Goal: Transaction & Acquisition: Book appointment/travel/reservation

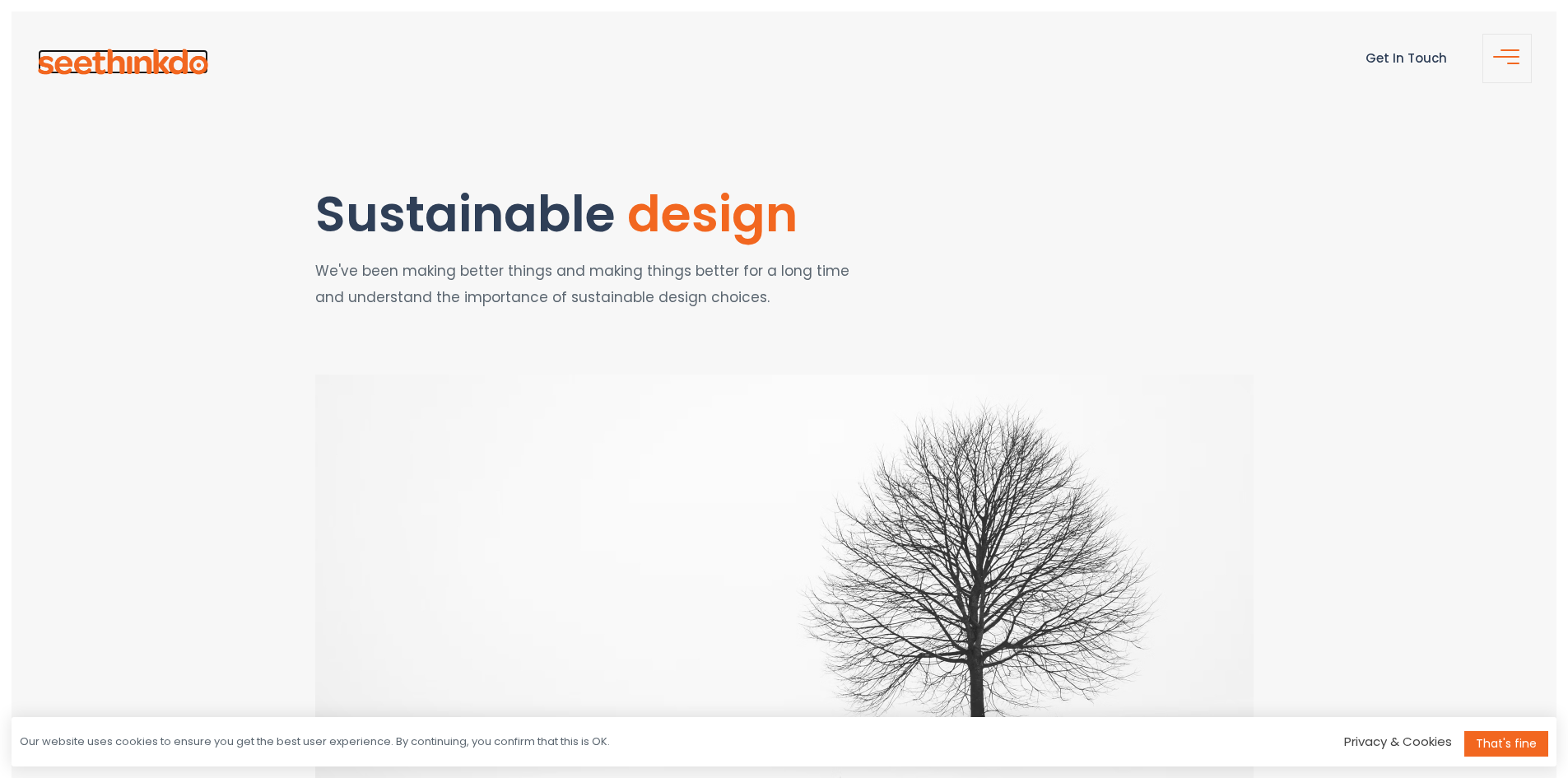
click at [172, 65] on img at bounding box center [123, 63] width 171 height 26
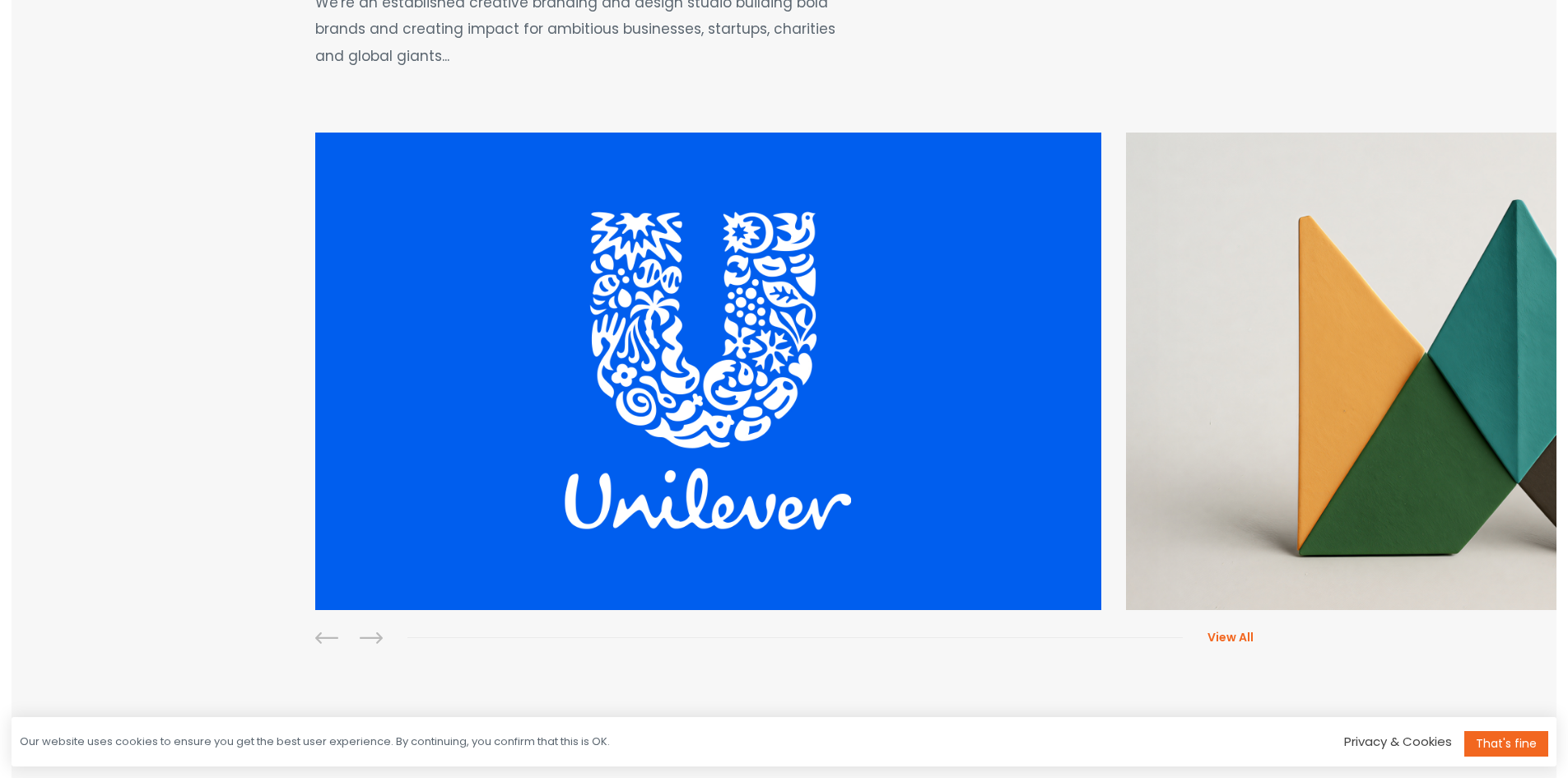
scroll to position [411, 0]
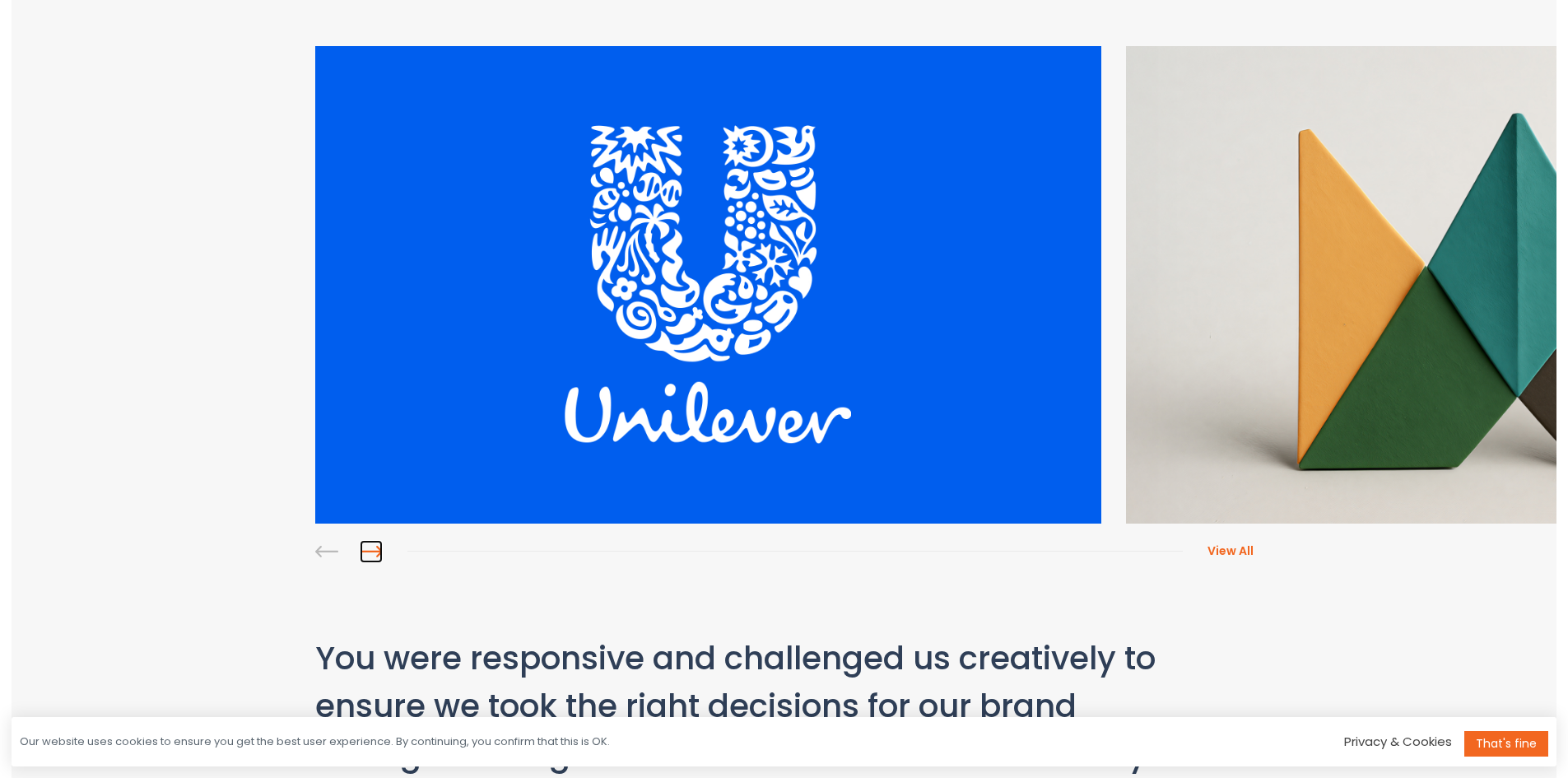
click at [373, 551] on link at bounding box center [371, 551] width 23 height 23
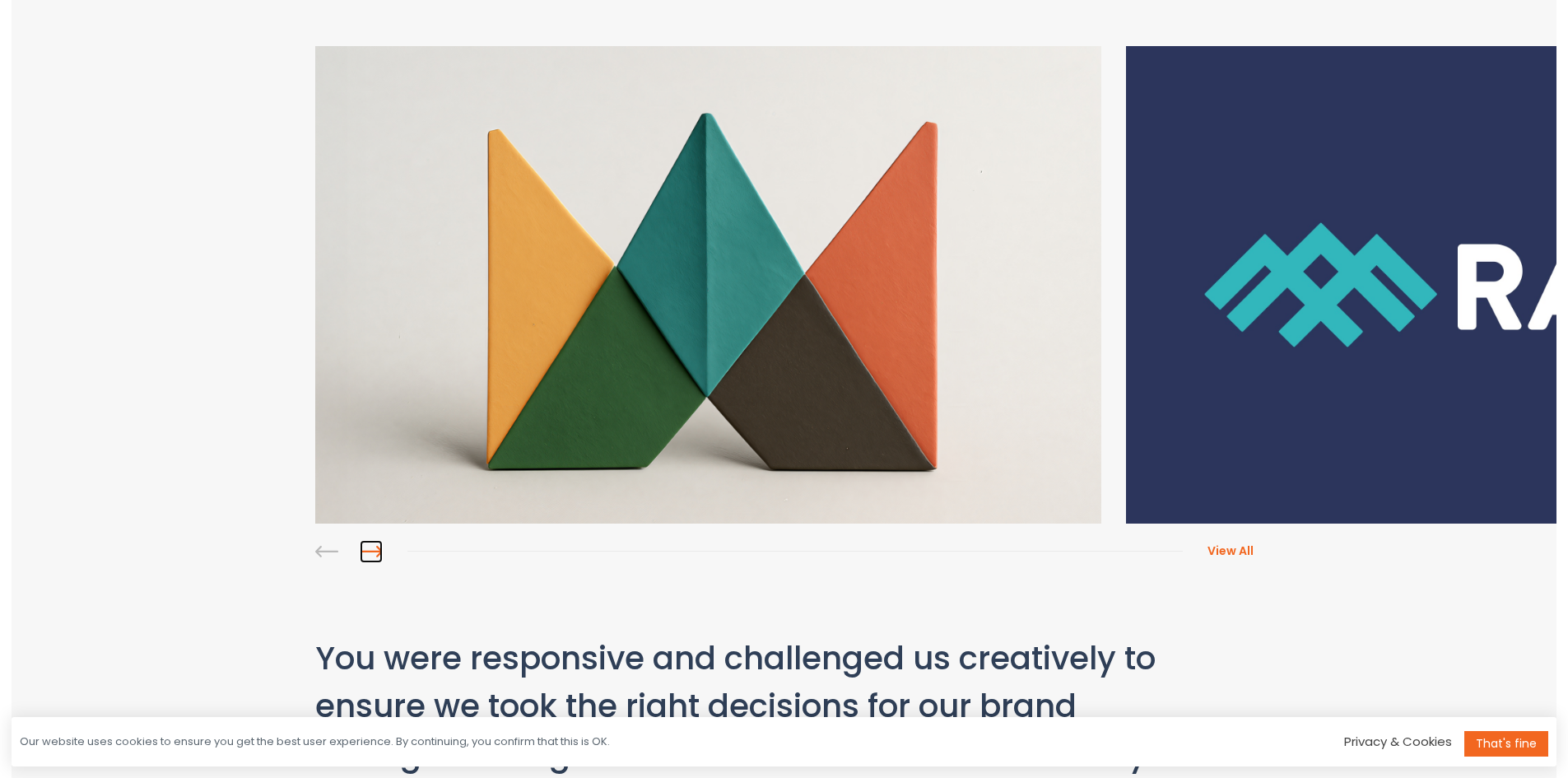
click at [373, 551] on link at bounding box center [371, 551] width 23 height 23
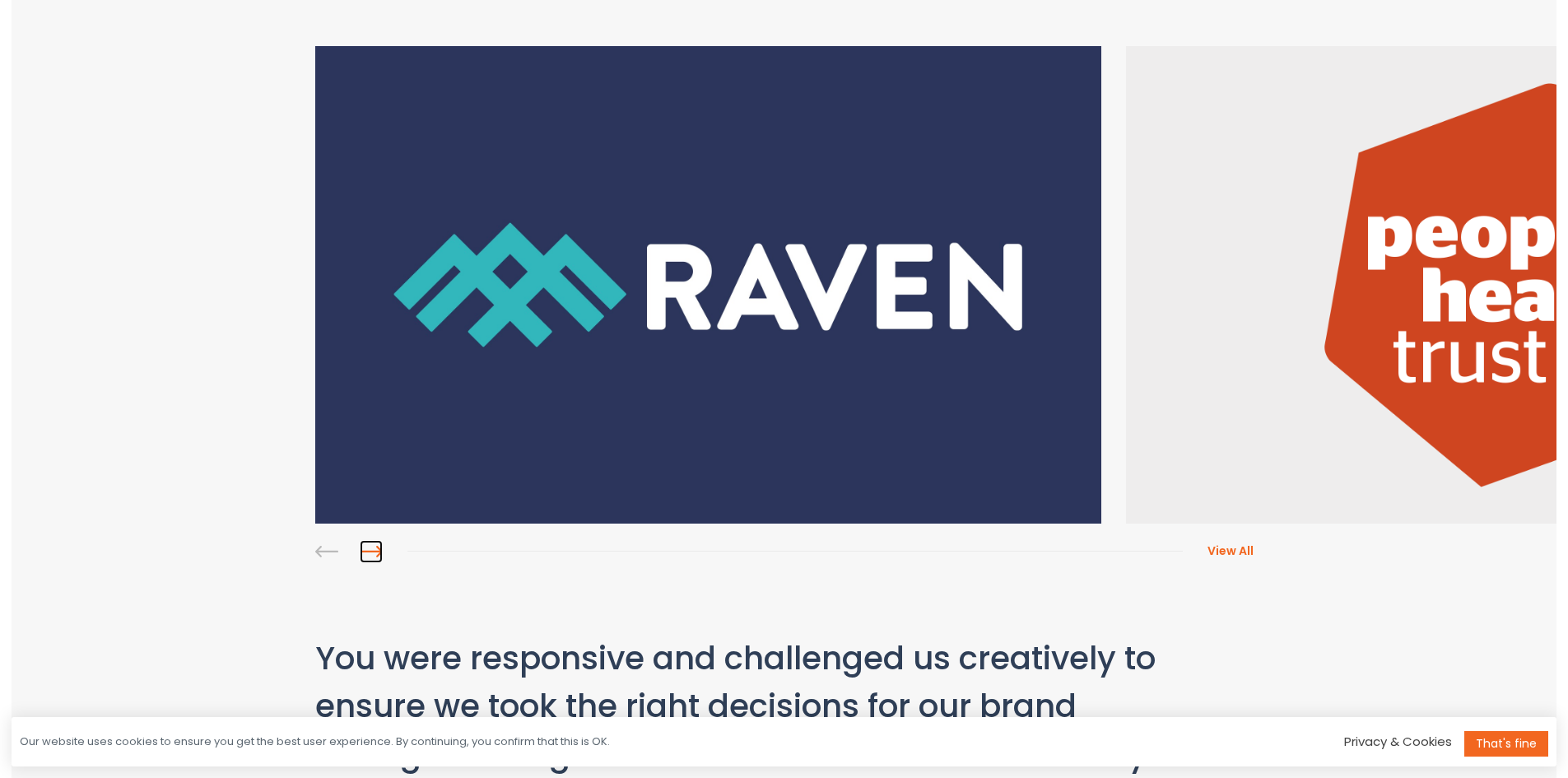
click at [373, 551] on link at bounding box center [371, 551] width 23 height 23
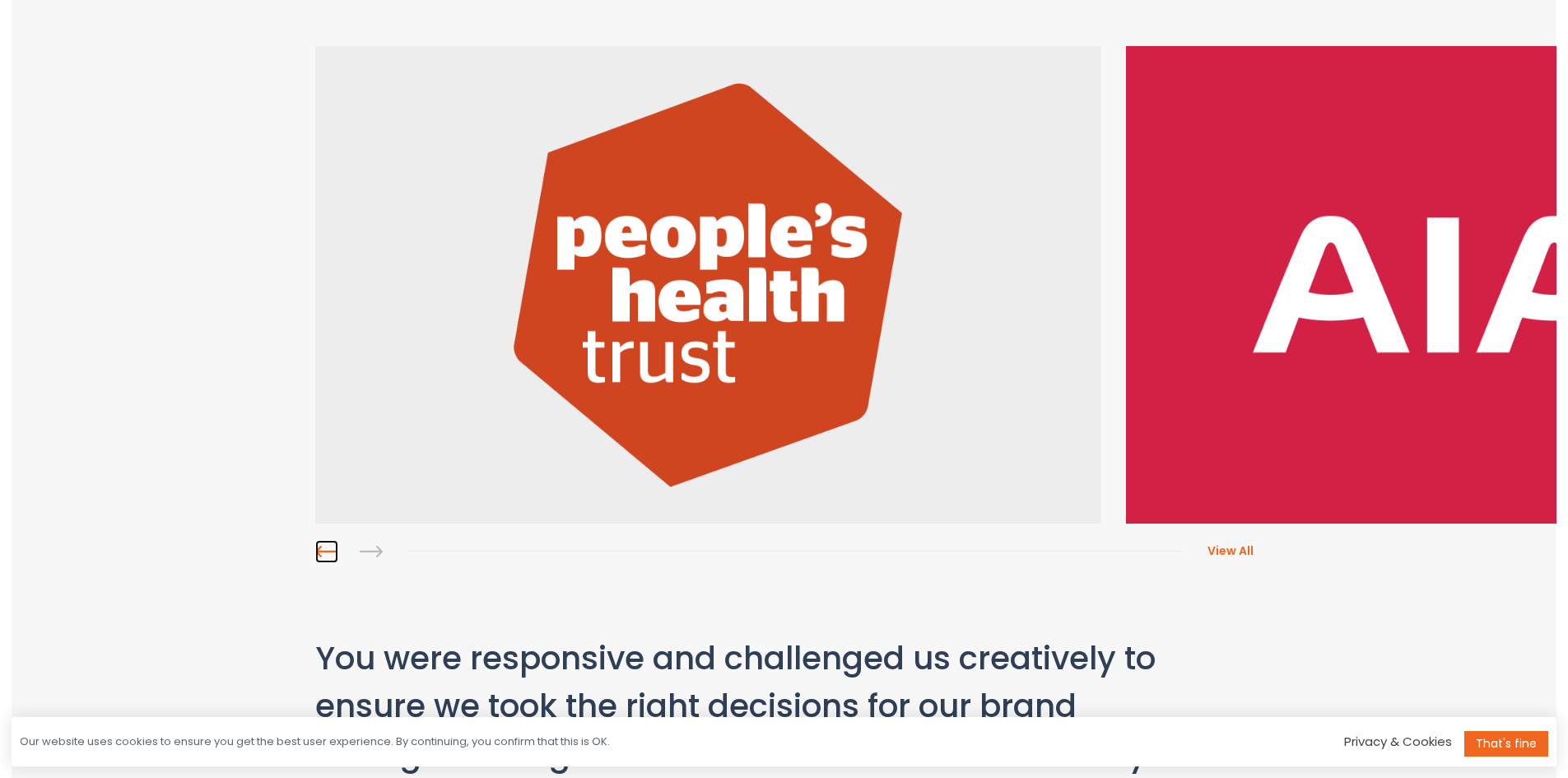
click at [322, 548] on link at bounding box center [326, 551] width 23 height 23
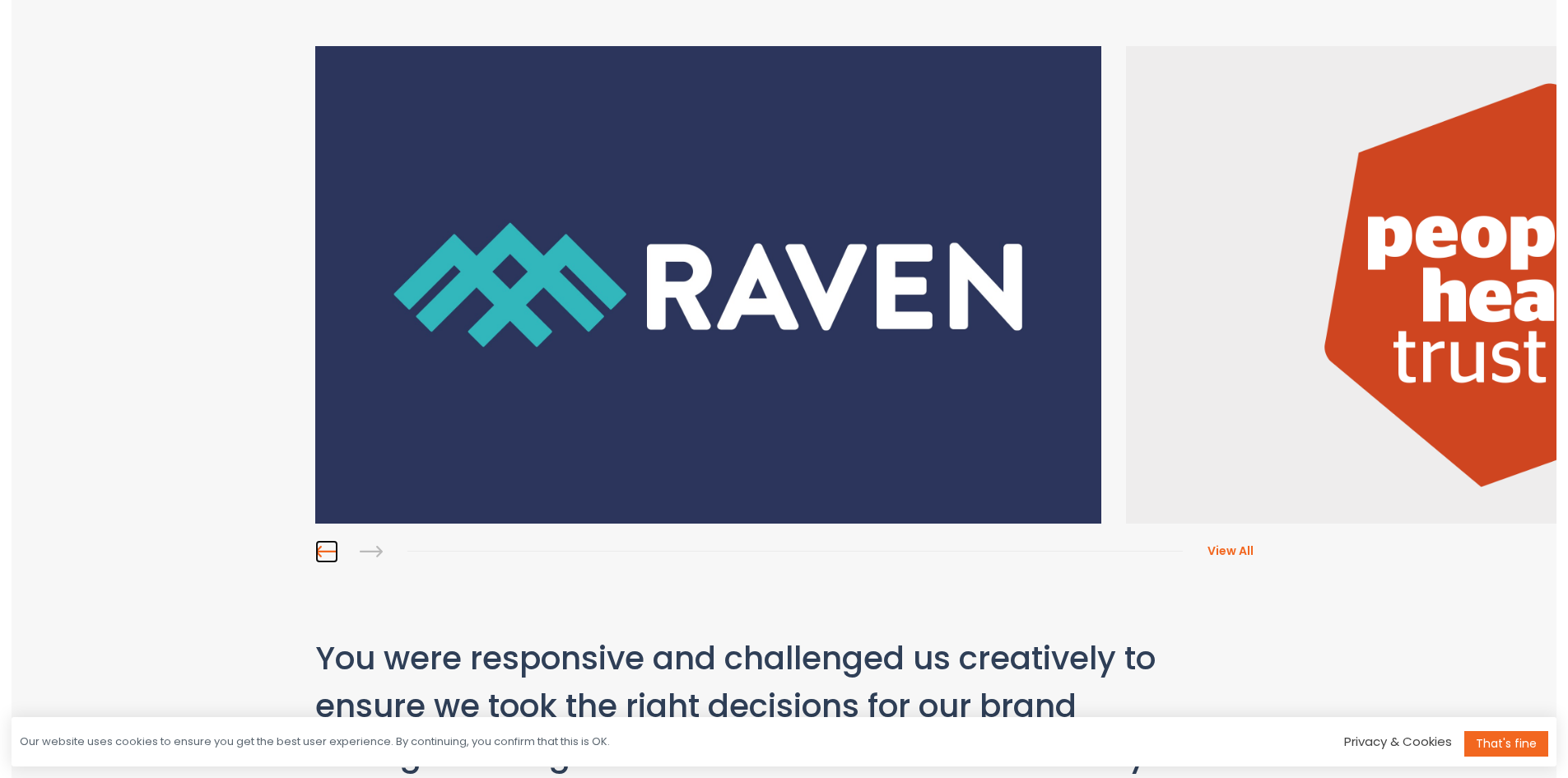
click at [322, 548] on link at bounding box center [326, 551] width 23 height 23
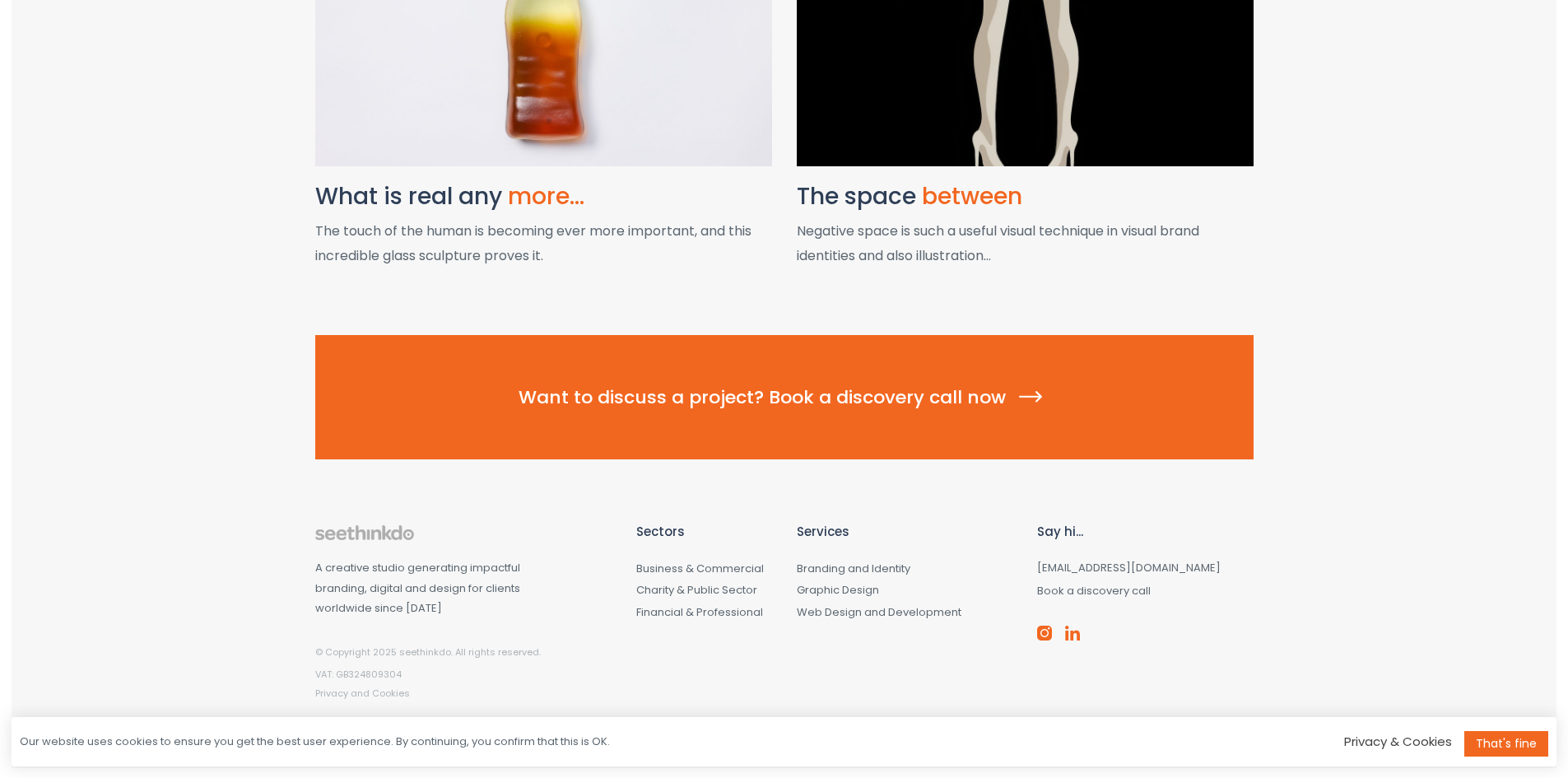
scroll to position [2333, 0]
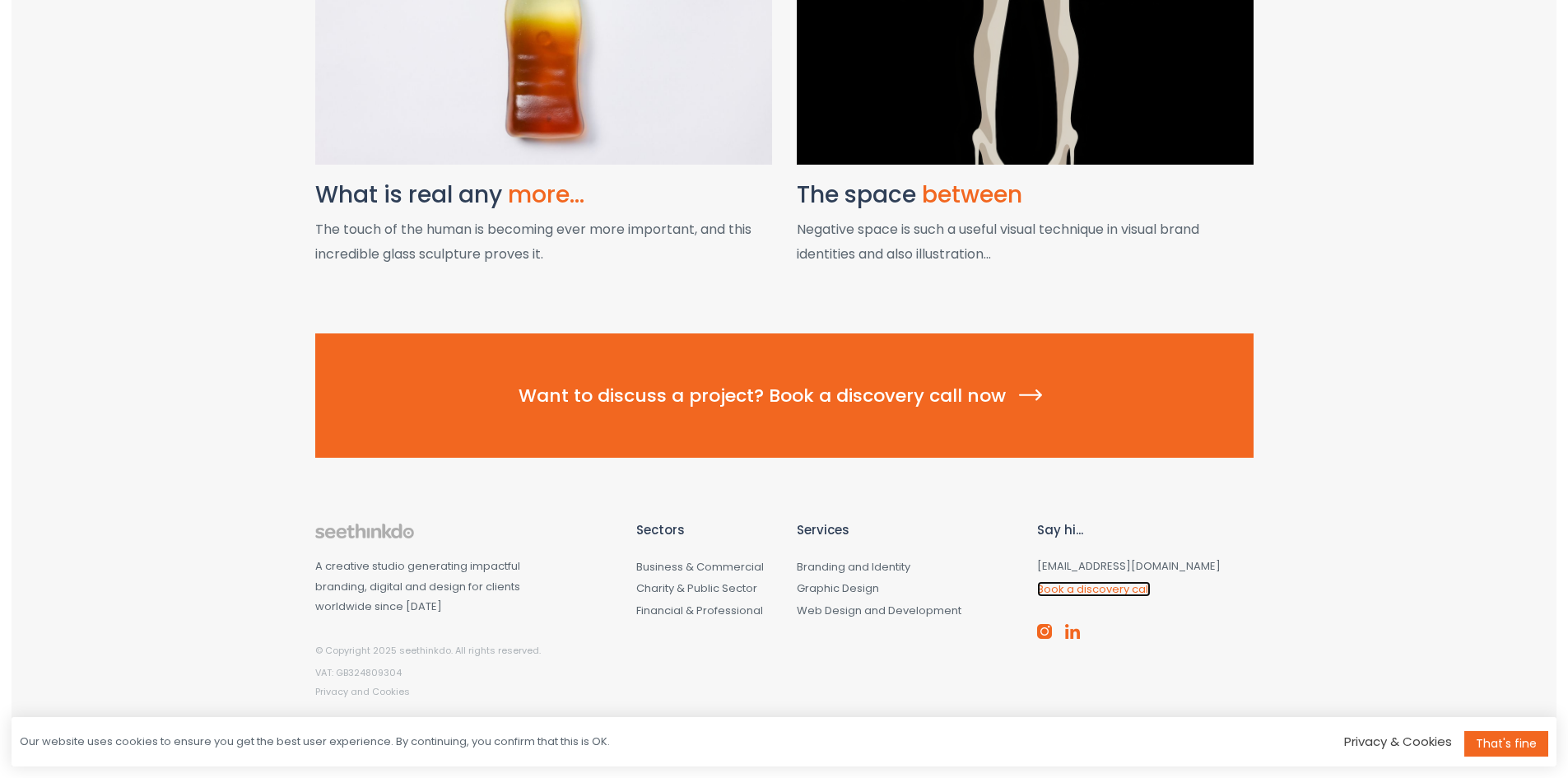
click at [1092, 588] on link "Book a discovery call" at bounding box center [1093, 588] width 113 height 16
